Goal: Check status: Verify the current state of an ongoing process or item

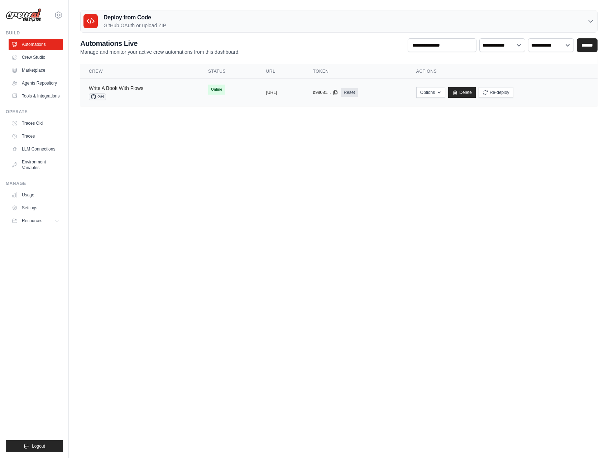
click at [128, 89] on link "Write A Book With Flows" at bounding box center [116, 88] width 54 height 6
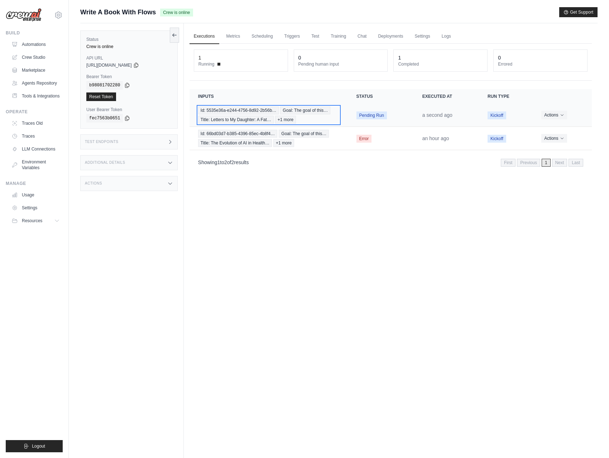
click at [324, 119] on div "Id: 5535e36a-e244-4756-8d92-2b56b… Goal: The goal of this… Title: Letters to My…" at bounding box center [268, 114] width 141 height 17
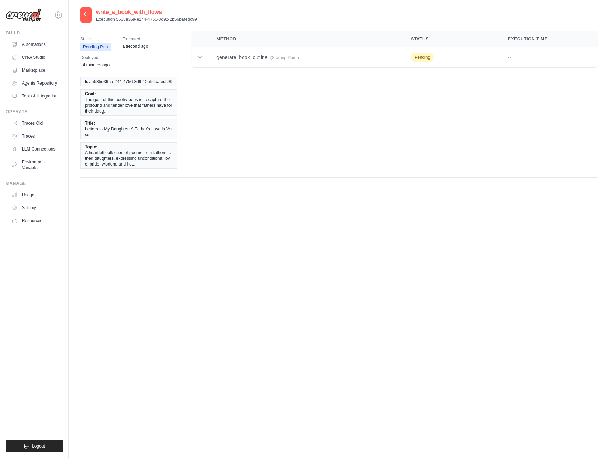
click at [87, 16] on icon at bounding box center [86, 14] width 6 height 6
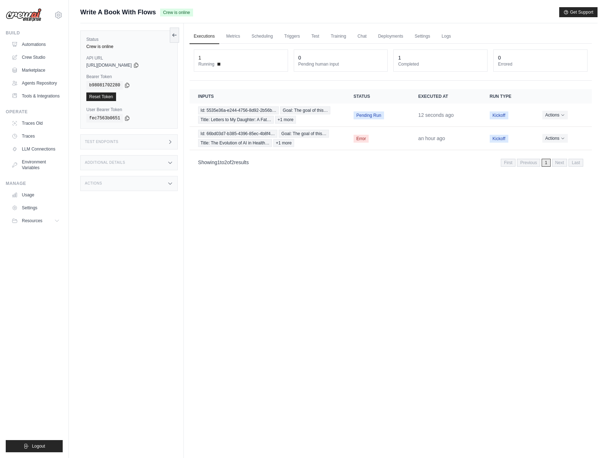
click at [118, 143] on h3 "Test Endpoints" at bounding box center [102, 142] width 34 height 4
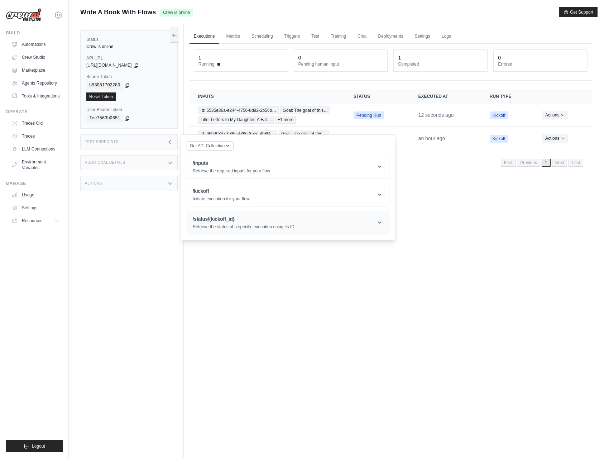
click at [255, 221] on h1 "/status/{kickoff_id}" at bounding box center [244, 218] width 102 height 7
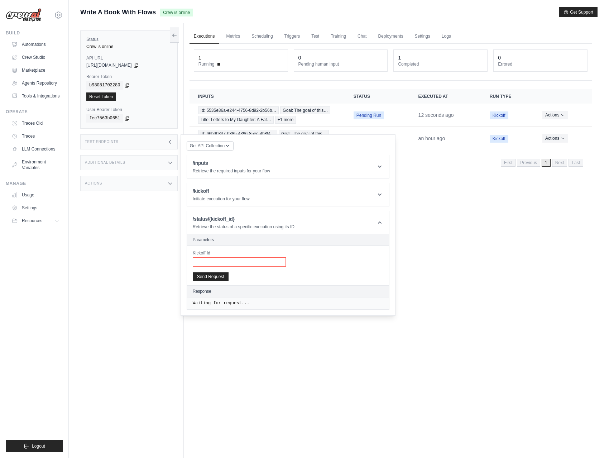
click at [227, 260] on input "Kickoff Id" at bounding box center [239, 261] width 93 height 9
paste input "**********"
type input "**********"
click at [211, 277] on button "Send Request" at bounding box center [211, 276] width 36 height 9
click at [433, 178] on div "Executions Metrics Scheduling Triggers Test Training Chat Deployments Settings …" at bounding box center [391, 252] width 414 height 458
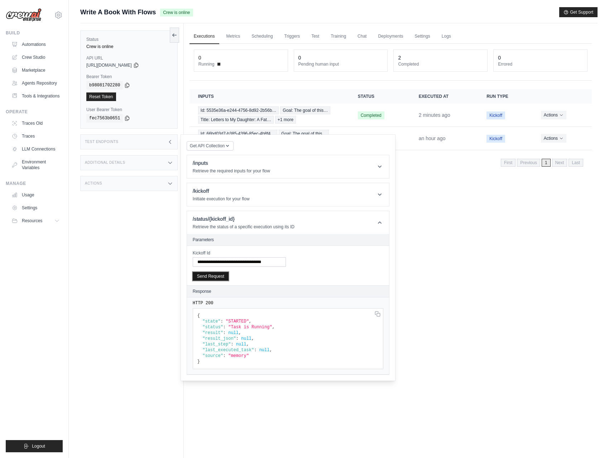
click at [214, 280] on button "Send Request" at bounding box center [211, 276] width 36 height 9
click at [143, 324] on div "Status Crew is online API URL copied https://write-a-book-with-flows-ad8a2655-f…" at bounding box center [132, 252] width 104 height 458
click at [200, 34] on link "Executions" at bounding box center [205, 36] width 30 height 15
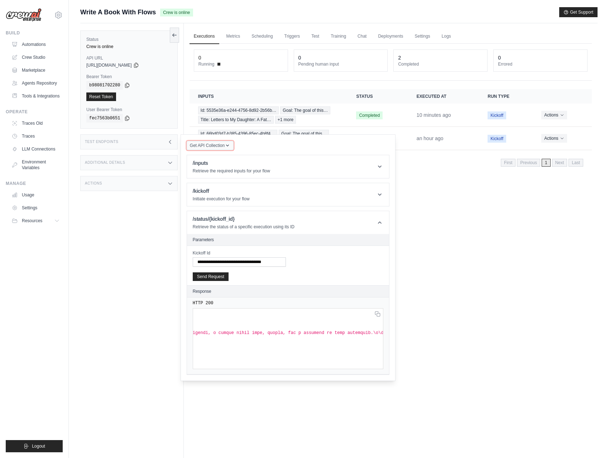
click at [221, 144] on span "Get API Collection" at bounding box center [207, 146] width 35 height 6
drag, startPoint x: 221, startPoint y: 144, endPoint x: 188, endPoint y: 145, distance: 33.4
click at [221, 144] on span "Get API Collection" at bounding box center [207, 146] width 35 height 6
click at [173, 143] on icon at bounding box center [170, 142] width 6 height 6
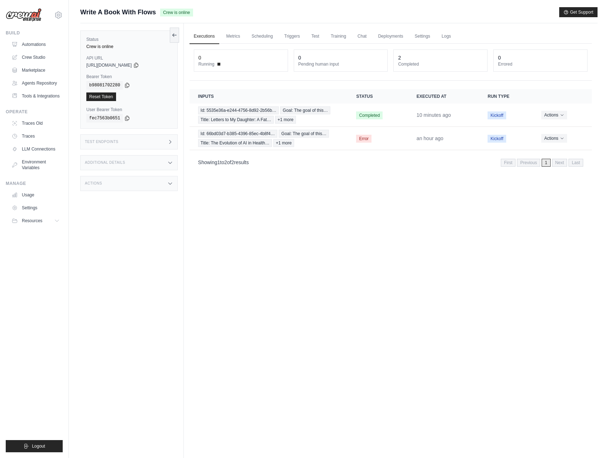
click at [257, 186] on div "Executions Metrics Scheduling Triggers Test Training Chat Deployments Settings …" at bounding box center [391, 252] width 414 height 458
click at [31, 43] on link "Automations" at bounding box center [36, 44] width 54 height 11
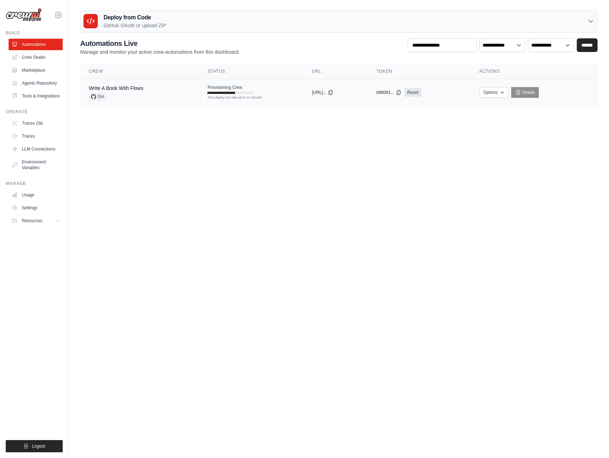
click at [173, 96] on div "Write A Book With Flows GH" at bounding box center [139, 93] width 101 height 16
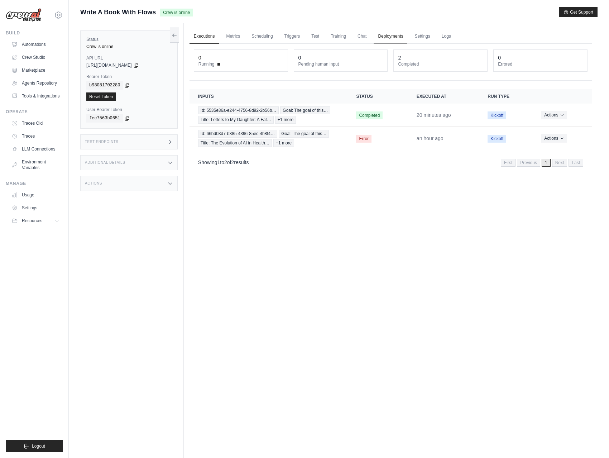
click at [387, 38] on link "Deployments" at bounding box center [391, 36] width 34 height 15
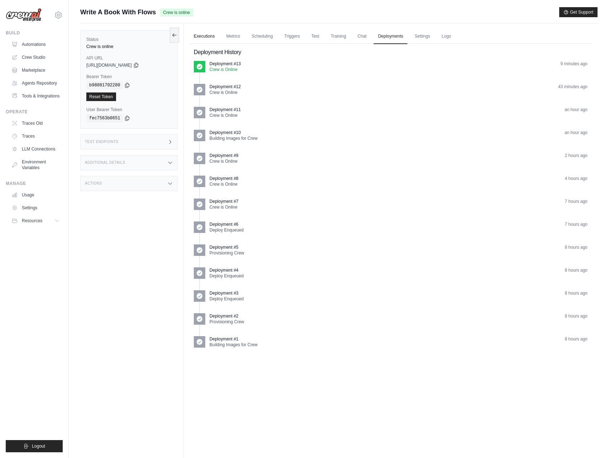
click at [203, 37] on link "Executions" at bounding box center [205, 36] width 30 height 15
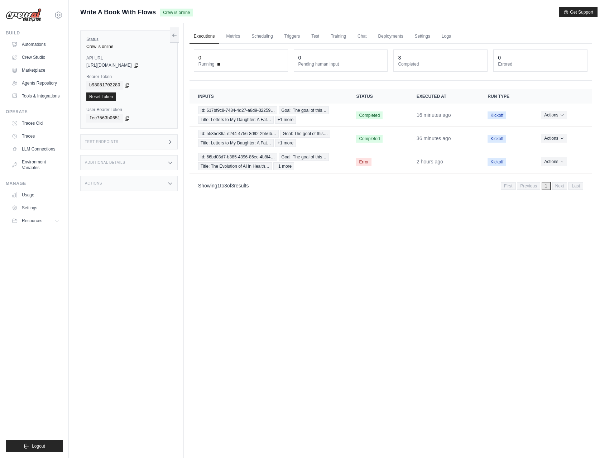
click at [290, 314] on div "Executions Metrics Scheduling Triggers Test Training Chat Deployments Settings …" at bounding box center [391, 252] width 414 height 458
click at [250, 219] on div "Executions Metrics Scheduling Triggers Test Training Chat Deployments Settings …" at bounding box center [391, 252] width 414 height 458
drag, startPoint x: 84, startPoint y: 10, endPoint x: 158, endPoint y: 12, distance: 73.9
click at [158, 12] on div "Write A Book With Flows Crew is online" at bounding box center [136, 12] width 113 height 10
click at [349, 226] on div "Executions Metrics Scheduling Triggers Test Training Chat Deployments Settings …" at bounding box center [391, 252] width 414 height 458
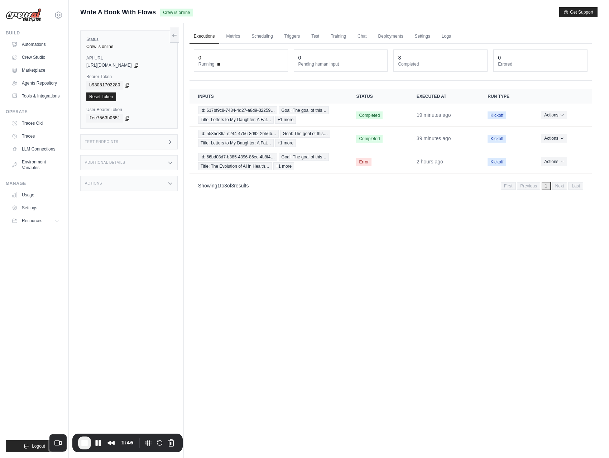
click at [142, 135] on div "Test Endpoints" at bounding box center [128, 141] width 97 height 15
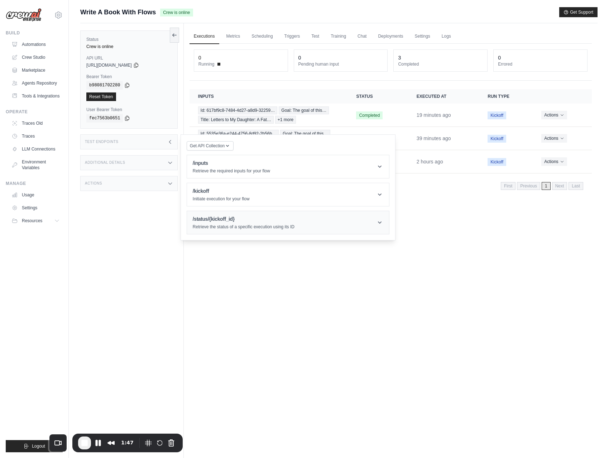
click at [244, 224] on div "/status/{kickoff_id} Retrieve the status of a specific execution using its ID" at bounding box center [244, 222] width 102 height 14
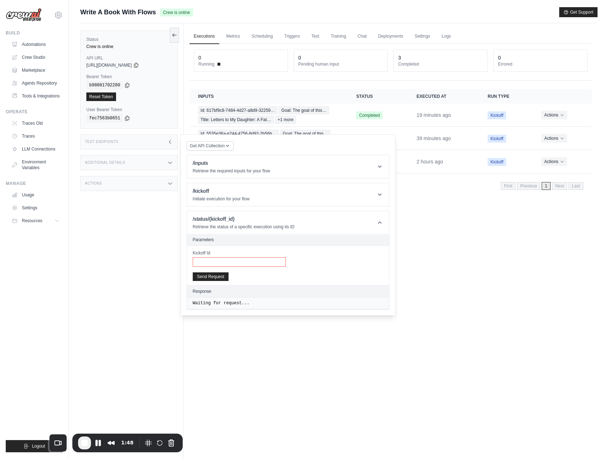
click at [243, 259] on input "Kickoff Id" at bounding box center [239, 261] width 93 height 9
paste input "**********"
type input "**********"
click at [216, 275] on button "Send Request" at bounding box center [211, 276] width 36 height 9
click at [235, 320] on span ""STARTED"" at bounding box center [237, 321] width 23 height 5
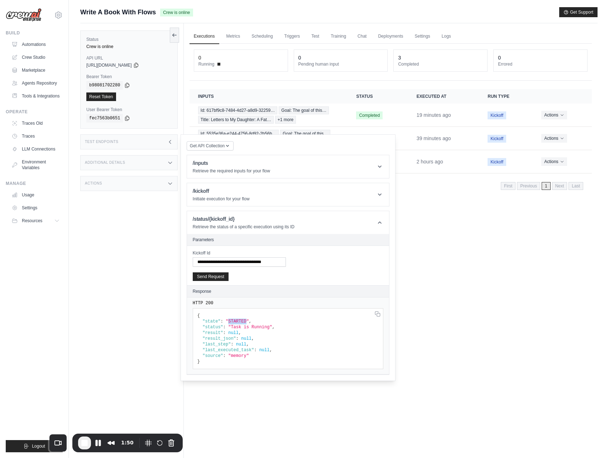
click at [235, 320] on span ""STARTED"" at bounding box center [237, 321] width 23 height 5
click at [435, 240] on div "Executions Metrics Scheduling Triggers Test Training Chat Deployments Settings …" at bounding box center [391, 252] width 414 height 458
drag, startPoint x: 440, startPoint y: 239, endPoint x: 369, endPoint y: 213, distance: 74.8
click at [440, 239] on div "Executions Metrics Scheduling Triggers Test Training Chat Deployments Settings …" at bounding box center [391, 252] width 414 height 458
click at [216, 275] on button "Send Request" at bounding box center [211, 276] width 36 height 9
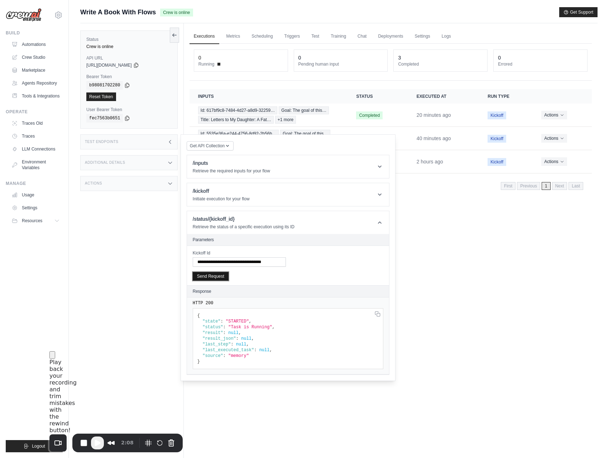
click at [216, 277] on button "Send Request" at bounding box center [211, 276] width 36 height 9
click at [462, 237] on div "Executions Metrics Scheduling Triggers Test Training Chat Deployments Settings …" at bounding box center [391, 252] width 414 height 458
click at [452, 242] on div "Executions Metrics Scheduling Triggers Test Training Chat Deployments Settings …" at bounding box center [391, 252] width 414 height 458
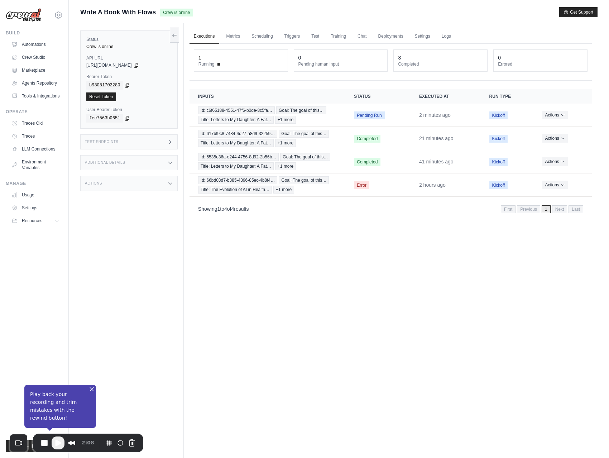
click at [137, 143] on div "Test Endpoints" at bounding box center [128, 141] width 97 height 15
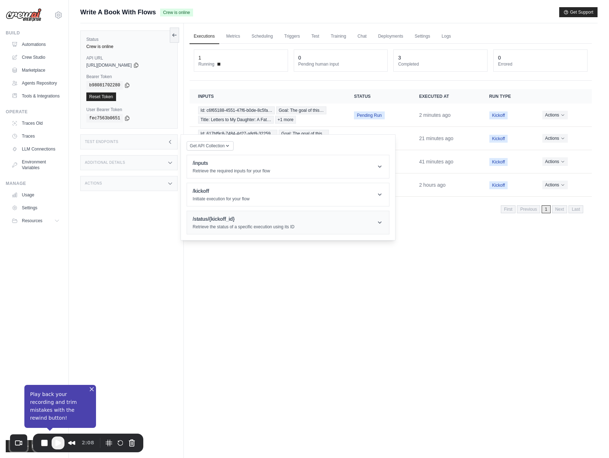
click at [226, 222] on h1 "/status/{kickoff_id}" at bounding box center [244, 218] width 102 height 7
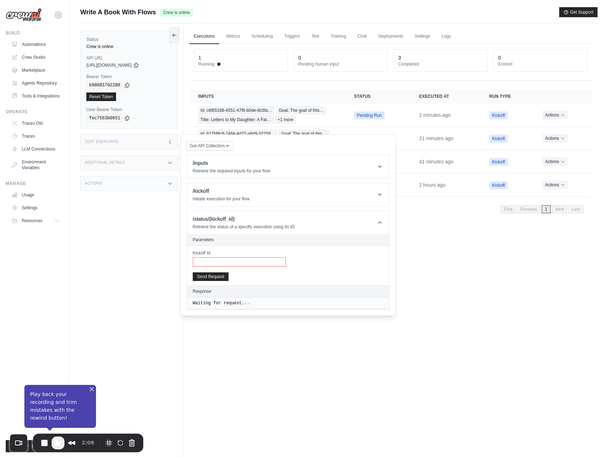
click at [217, 262] on input "Kickoff Id" at bounding box center [239, 261] width 93 height 9
paste input "**********"
type input "**********"
click at [215, 276] on button "Send Request" at bounding box center [211, 276] width 36 height 9
click at [520, 238] on div "Executions Metrics Scheduling Triggers Test Training Chat Deployments Settings …" at bounding box center [391, 252] width 414 height 458
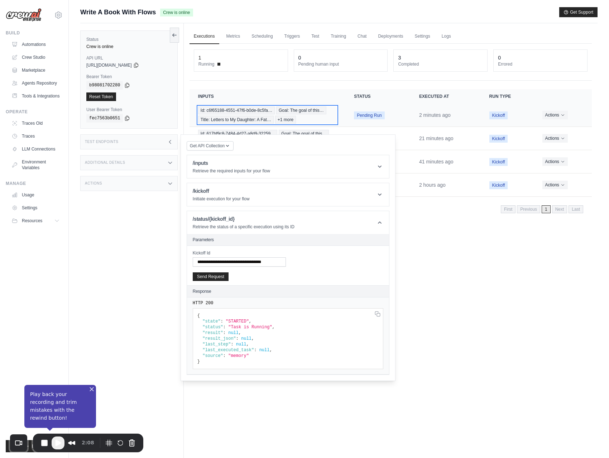
click at [290, 118] on span "+1 more" at bounding box center [285, 120] width 21 height 8
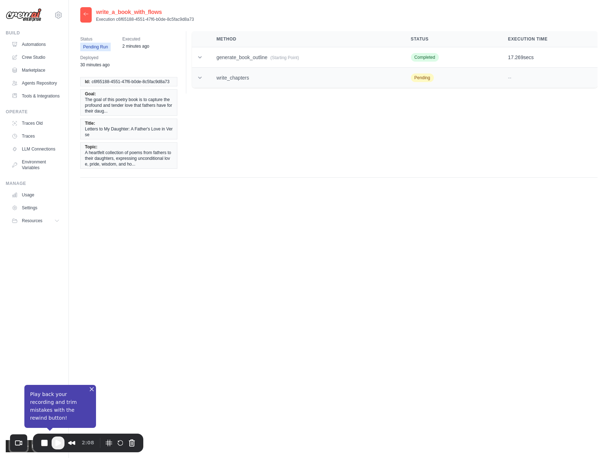
click at [201, 75] on icon at bounding box center [199, 77] width 7 height 7
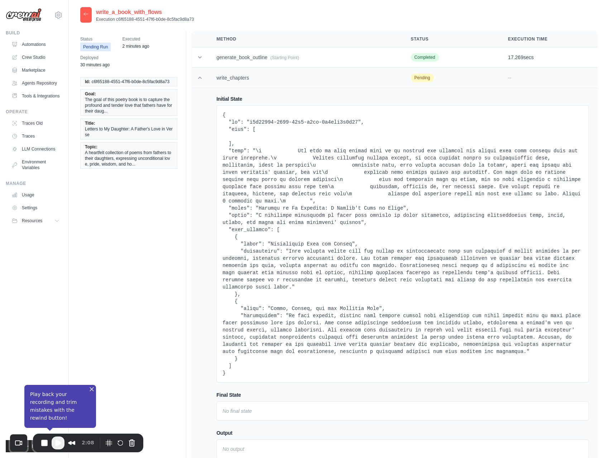
click at [201, 75] on icon at bounding box center [199, 77] width 7 height 7
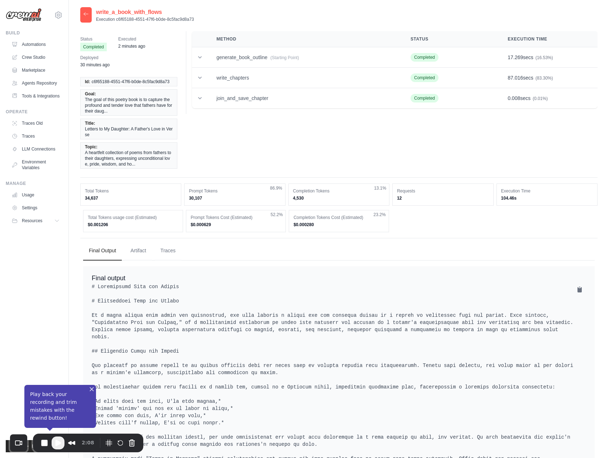
click at [271, 134] on div "Status Completed Executed 2 minutes ago Deployed 30 minutes ago Id: c6f65188-45…" at bounding box center [338, 104] width 517 height 147
